Goal: Task Accomplishment & Management: Manage account settings

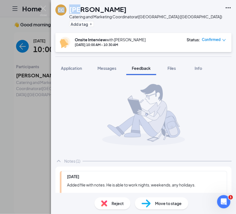
drag, startPoint x: 132, startPoint y: 7, endPoint x: 80, endPoint y: 11, distance: 52.0
click at [80, 11] on div "[PERSON_NAME]" at bounding box center [145, 8] width 153 height 9
click at [116, 12] on h1 "[PERSON_NAME]" at bounding box center [97, 8] width 57 height 9
click at [202, 136] on div at bounding box center [143, 115] width 176 height 70
drag, startPoint x: 131, startPoint y: 8, endPoint x: 70, endPoint y: 10, distance: 61.8
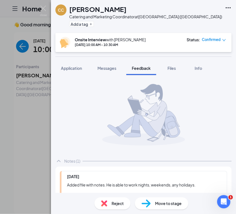
click at [70, 10] on div "[PERSON_NAME]" at bounding box center [145, 8] width 153 height 9
copy h1 "[PERSON_NAME]"
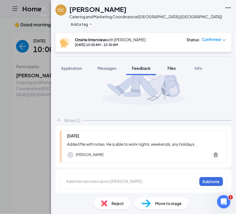
click at [169, 67] on span "Files" at bounding box center [172, 68] width 8 height 5
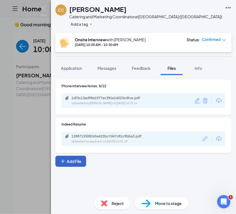
click at [80, 159] on button "Add File" at bounding box center [70, 161] width 31 height 11
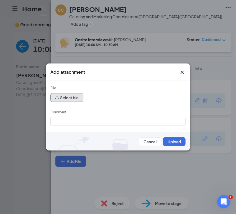
click at [77, 96] on button "Select file" at bounding box center [66, 97] width 33 height 9
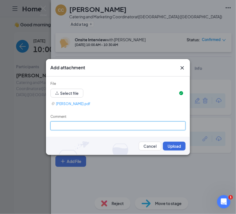
click at [83, 130] on input "Comment" at bounding box center [117, 125] width 135 height 9
type input "P"
type input "Onside Interview Notes"
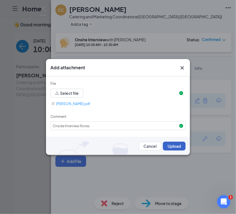
click at [163, 145] on button "Upload" at bounding box center [174, 146] width 23 height 9
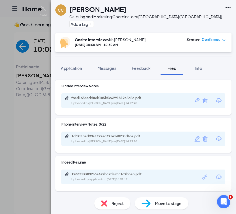
click at [194, 100] on icon "Pencil" at bounding box center [197, 100] width 7 height 7
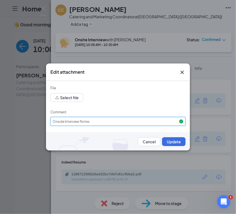
click at [58, 122] on input "Onside Interview Notes" at bounding box center [117, 121] width 135 height 9
click at [62, 122] on input "Onside Interview Notes" at bounding box center [117, 121] width 135 height 9
type input "Onsite Interview Notes"
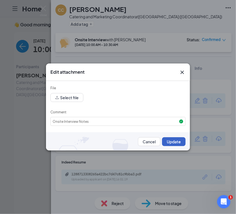
click at [166, 141] on button "Update" at bounding box center [174, 141] width 24 height 9
click at [182, 74] on icon "Cross" at bounding box center [182, 72] width 7 height 7
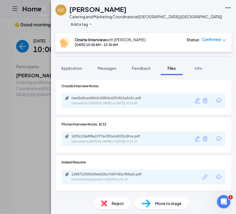
click at [194, 103] on icon "Pencil" at bounding box center [197, 100] width 7 height 7
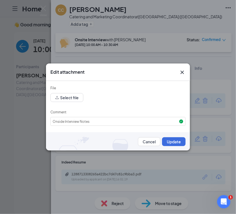
click at [182, 72] on icon "Cross" at bounding box center [182, 72] width 3 height 3
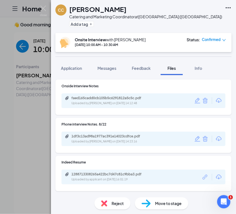
click at [203, 102] on icon "Trash" at bounding box center [205, 101] width 5 height 6
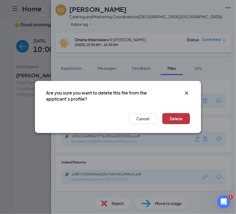
click at [179, 115] on button "Delete" at bounding box center [176, 118] width 28 height 11
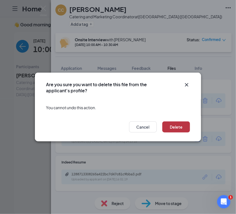
click at [175, 127] on button "Delete" at bounding box center [176, 126] width 28 height 11
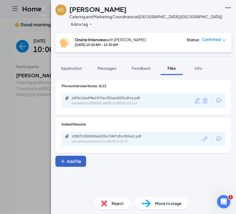
click at [70, 159] on button "Add File" at bounding box center [70, 161] width 31 height 11
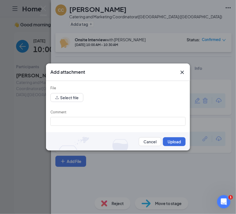
click at [63, 93] on div "File" at bounding box center [117, 89] width 135 height 8
click at [63, 94] on button "Select file" at bounding box center [66, 97] width 33 height 9
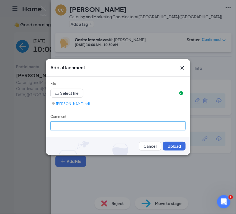
click at [93, 121] on input "Comment" at bounding box center [117, 125] width 135 height 9
click at [100, 127] on input "[DATE] Onsite Interview" at bounding box center [117, 125] width 135 height 9
type input "[DATE] Onsite Interview"
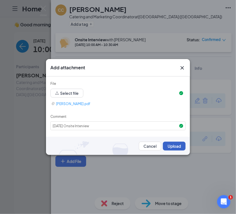
click at [168, 149] on button "Upload" at bounding box center [174, 146] width 23 height 9
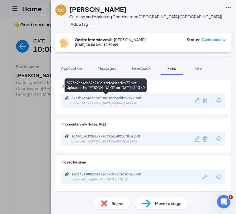
click at [101, 99] on div "8773b7cc4de82a210c1fddc4dfbd2b77.pdf" at bounding box center [111, 98] width 78 height 4
